Goal: Task Accomplishment & Management: Use online tool/utility

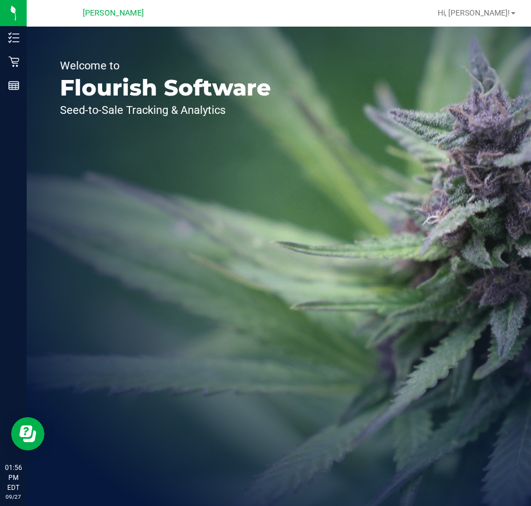
click at [333, 160] on div "Welcome to Flourish Software Seed-to-Sale Tracking & Analytics" at bounding box center [279, 266] width 504 height 479
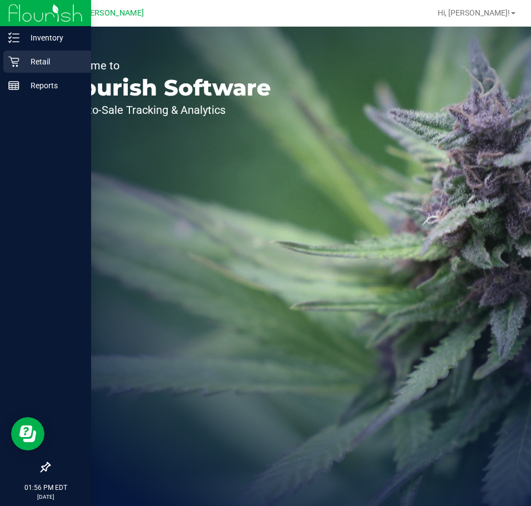
click at [19, 55] on div "Retail" at bounding box center [47, 62] width 88 height 22
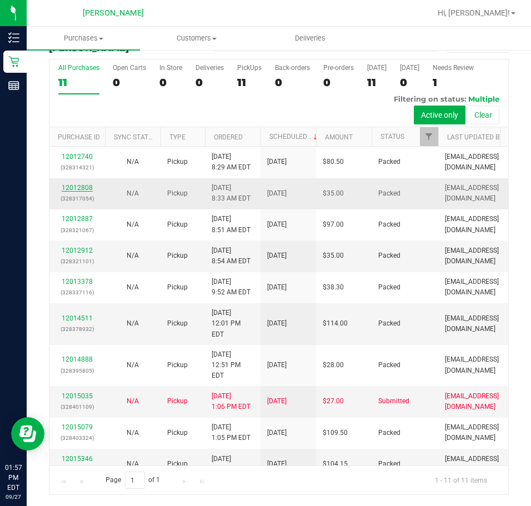
click at [78, 185] on link "12012808" at bounding box center [77, 188] width 31 height 8
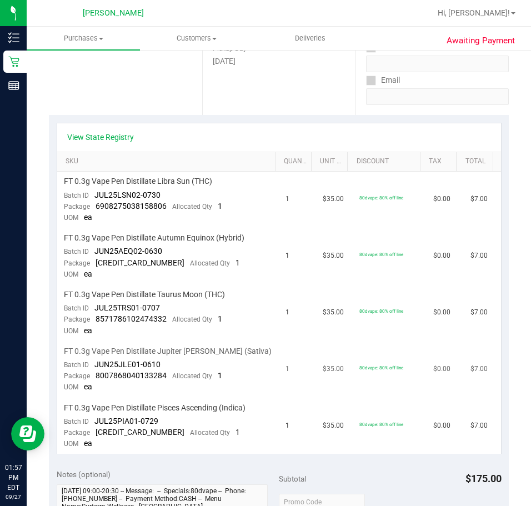
scroll to position [415, 0]
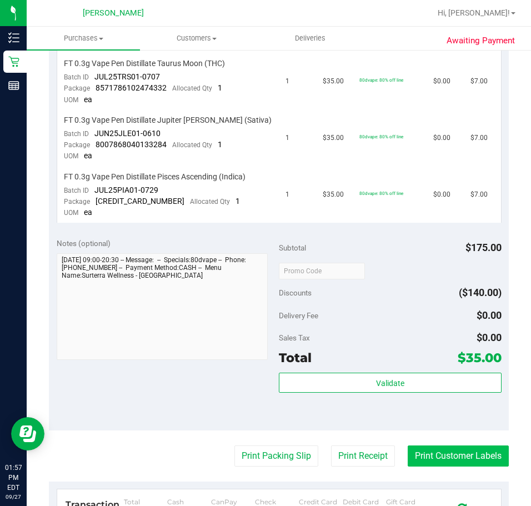
click at [425, 456] on button "Print Customer Labels" at bounding box center [457, 455] width 101 height 21
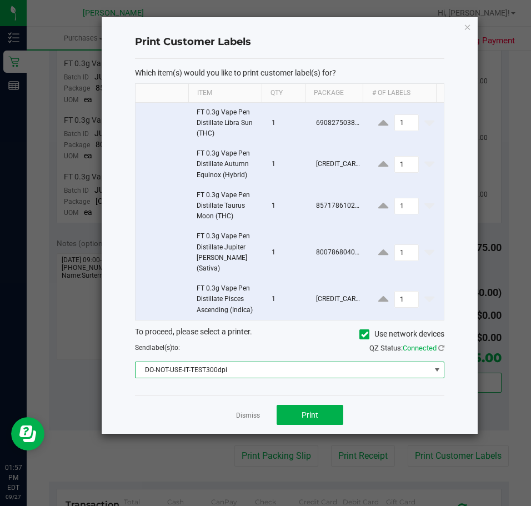
click at [260, 362] on span "DO-NOT-USE-IT-TEST300dpi" at bounding box center [282, 370] width 295 height 16
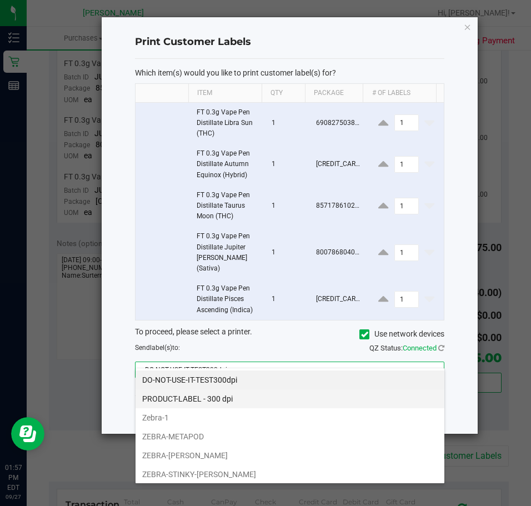
scroll to position [17, 309]
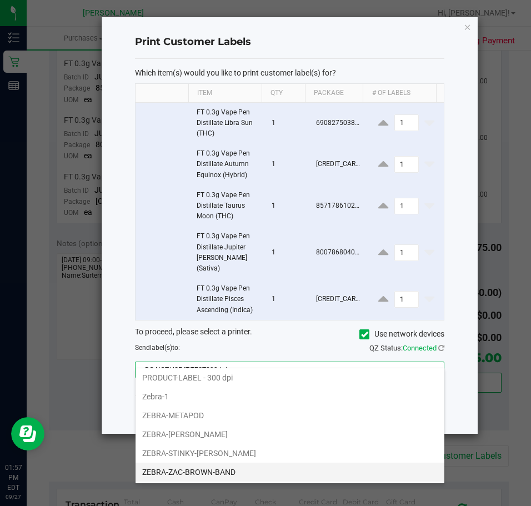
click at [218, 467] on li "ZEBRA-ZAC-BROWN-BAND" at bounding box center [289, 471] width 309 height 19
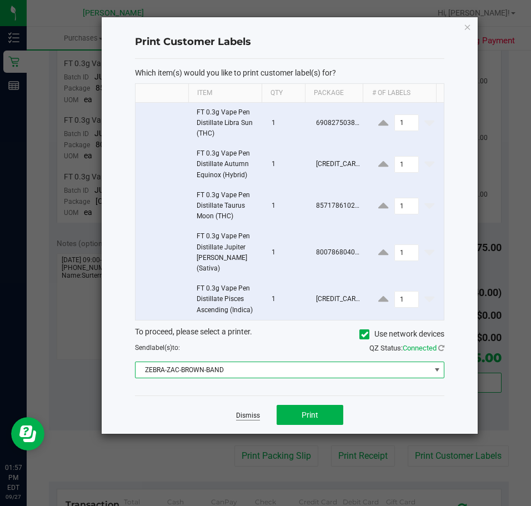
click at [249, 411] on link "Dismiss" at bounding box center [248, 415] width 24 height 9
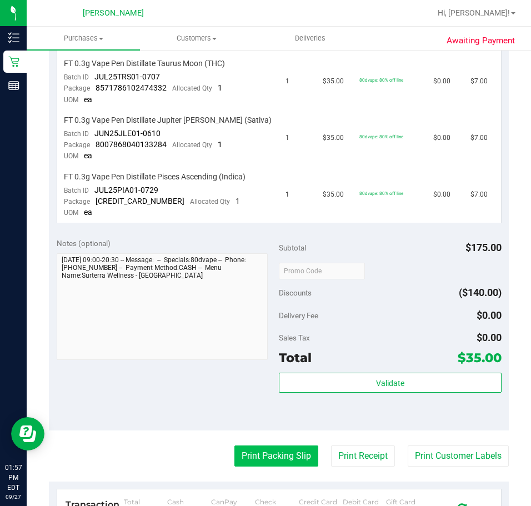
click at [263, 459] on button "Print Packing Slip" at bounding box center [276, 455] width 84 height 21
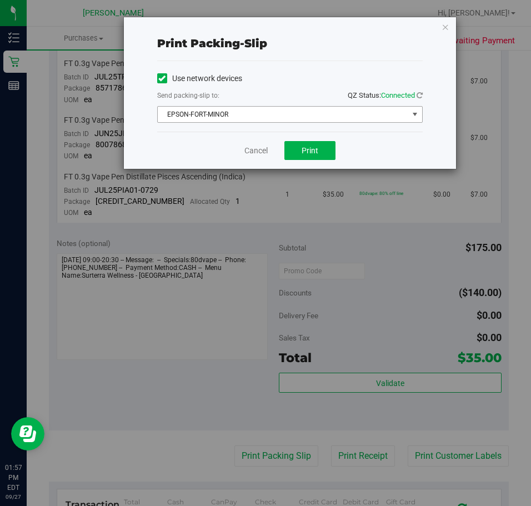
click at [225, 117] on span "EPSON-FORT-MINOR" at bounding box center [283, 115] width 250 height 16
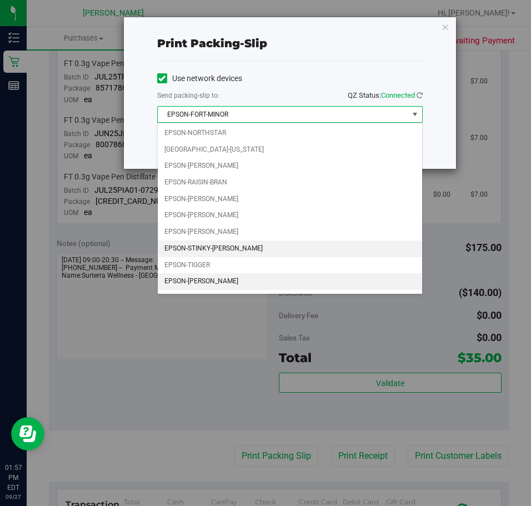
scroll to position [48, 0]
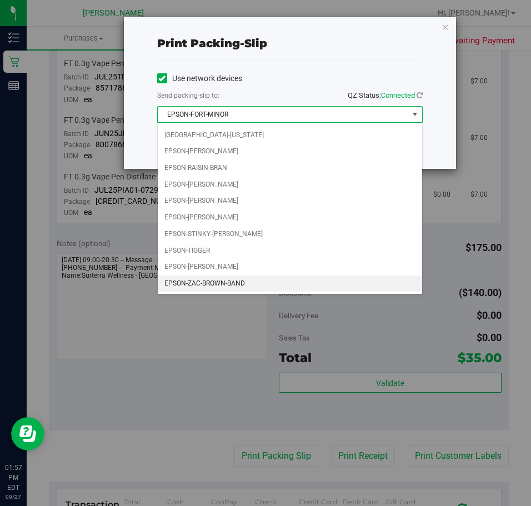
click at [211, 280] on li "EPSON-ZAC-BROWN-BAND" at bounding box center [290, 283] width 264 height 17
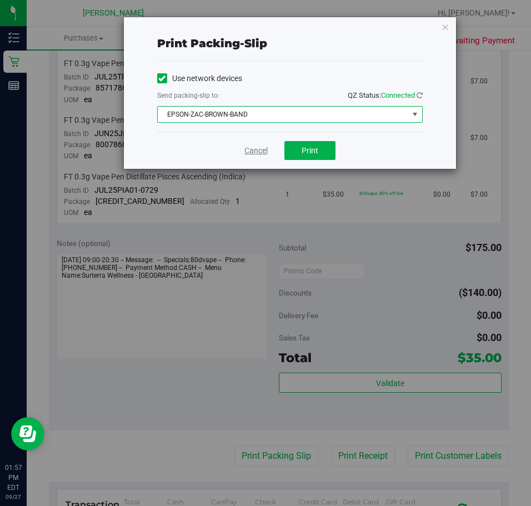
click at [266, 150] on link "Cancel" at bounding box center [255, 151] width 23 height 12
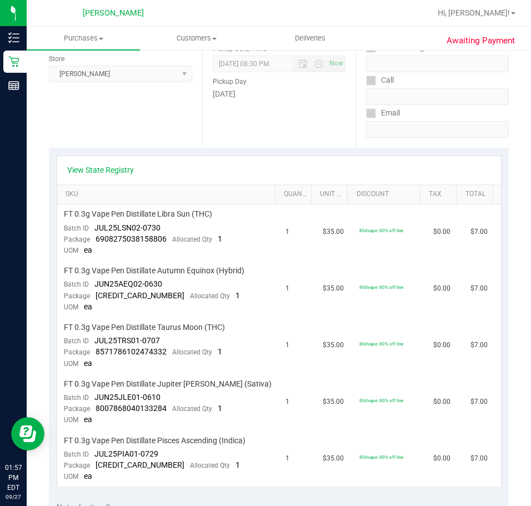
scroll to position [0, 0]
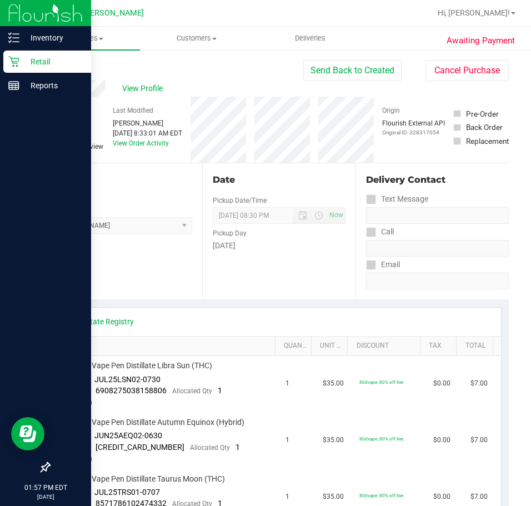
click at [8, 64] on div "Retail" at bounding box center [47, 62] width 88 height 22
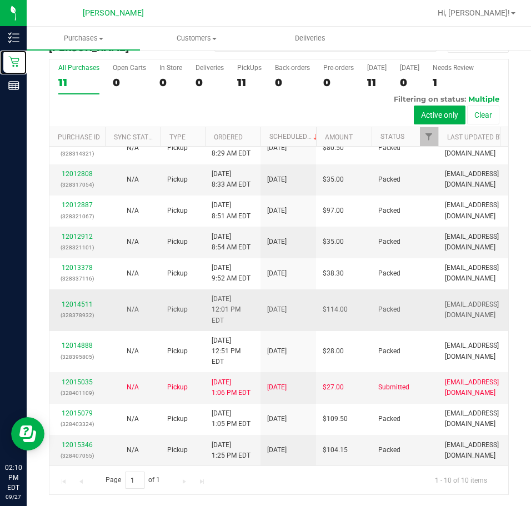
scroll to position [50, 0]
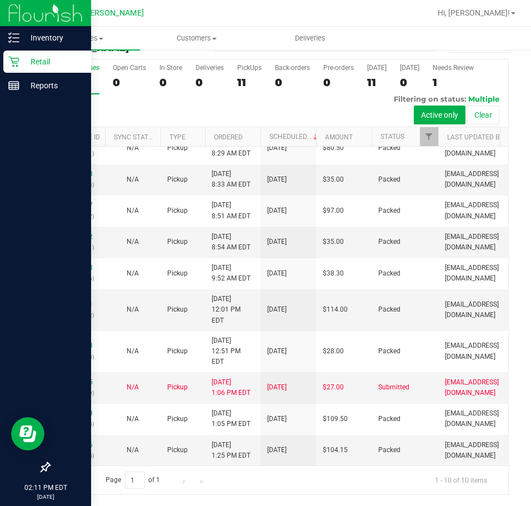
click at [20, 61] on p "Retail" at bounding box center [52, 61] width 67 height 13
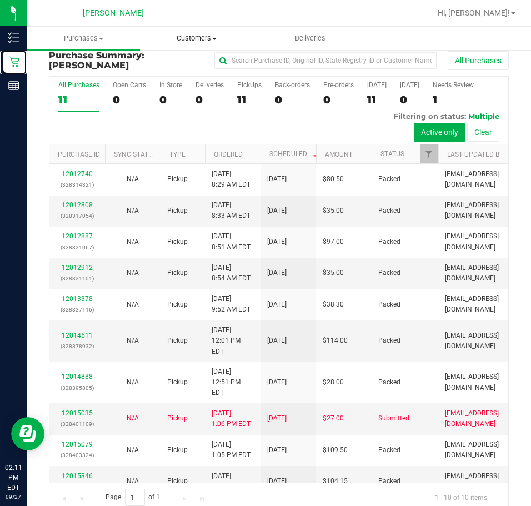
scroll to position [0, 0]
